Goal: Task Accomplishment & Management: Use online tool/utility

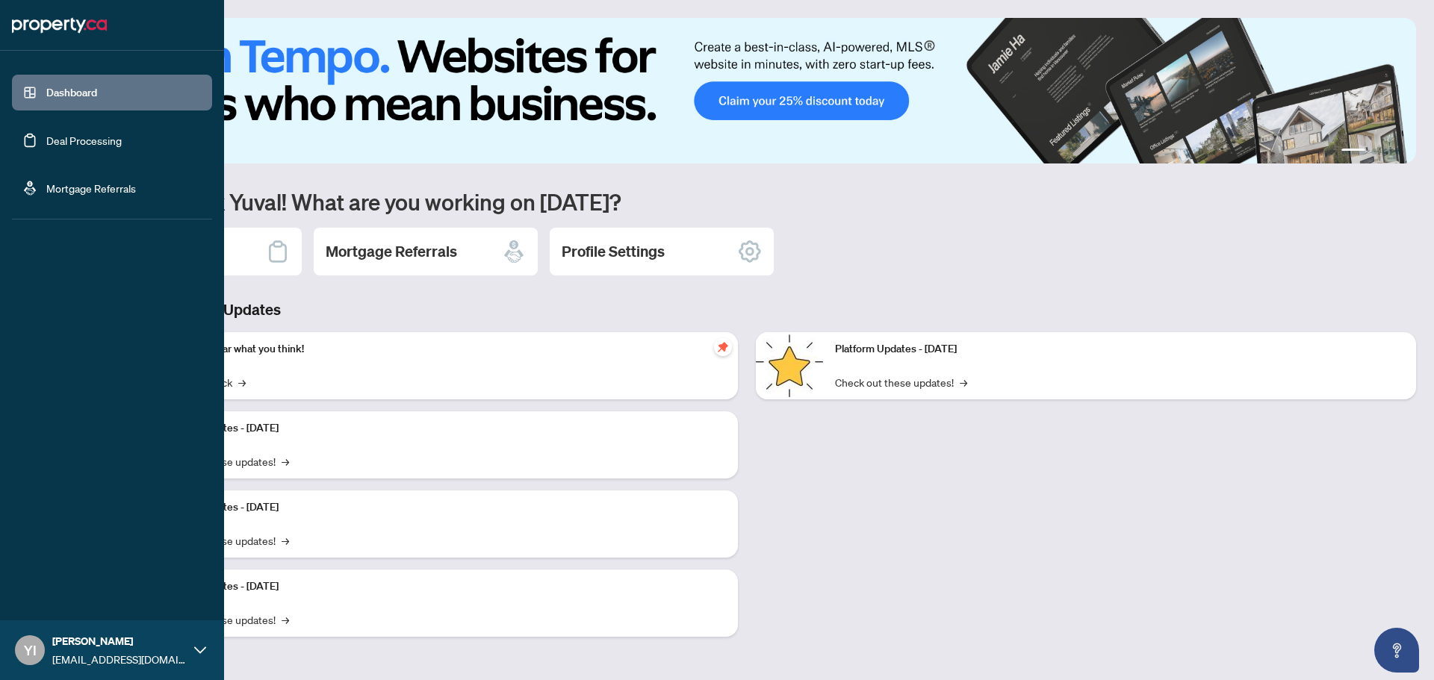
click at [46, 137] on link "Deal Processing" at bounding box center [83, 140] width 75 height 13
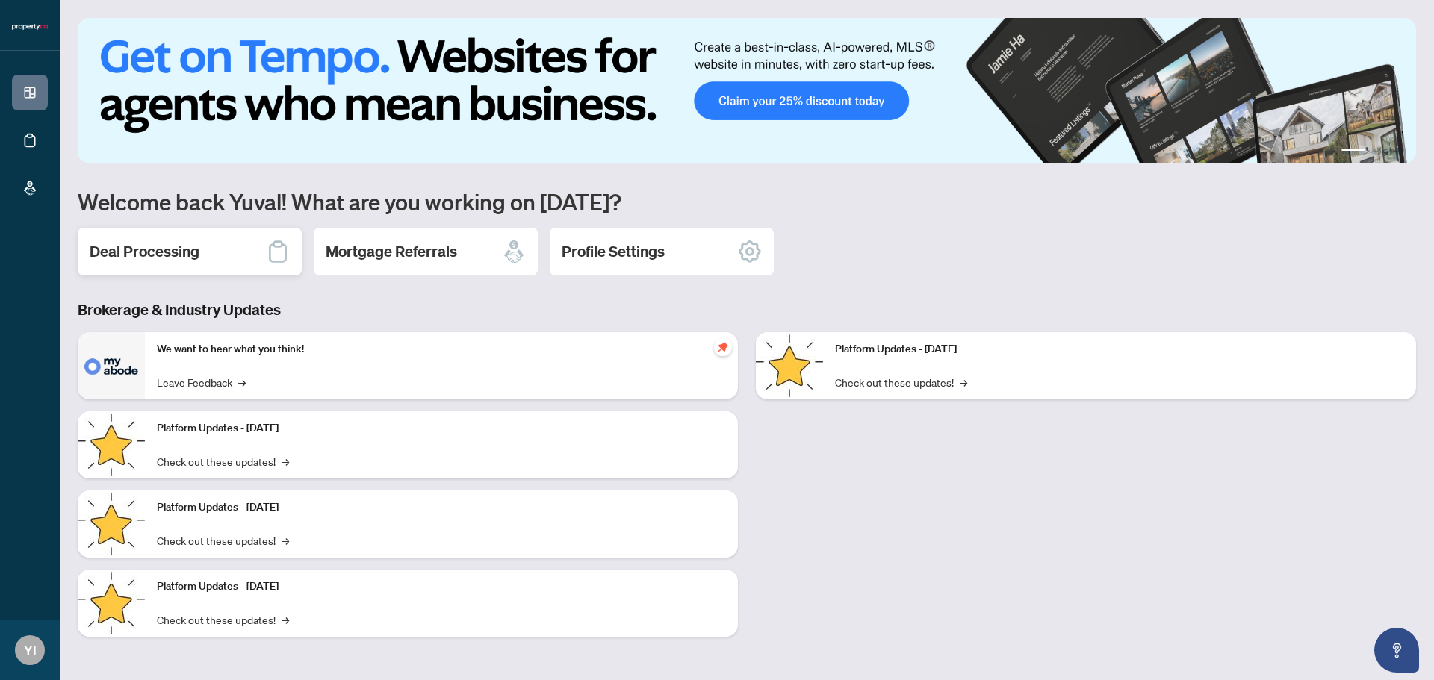
click at [282, 242] on icon at bounding box center [278, 252] width 24 height 24
